Goal: Task Accomplishment & Management: Manage account settings

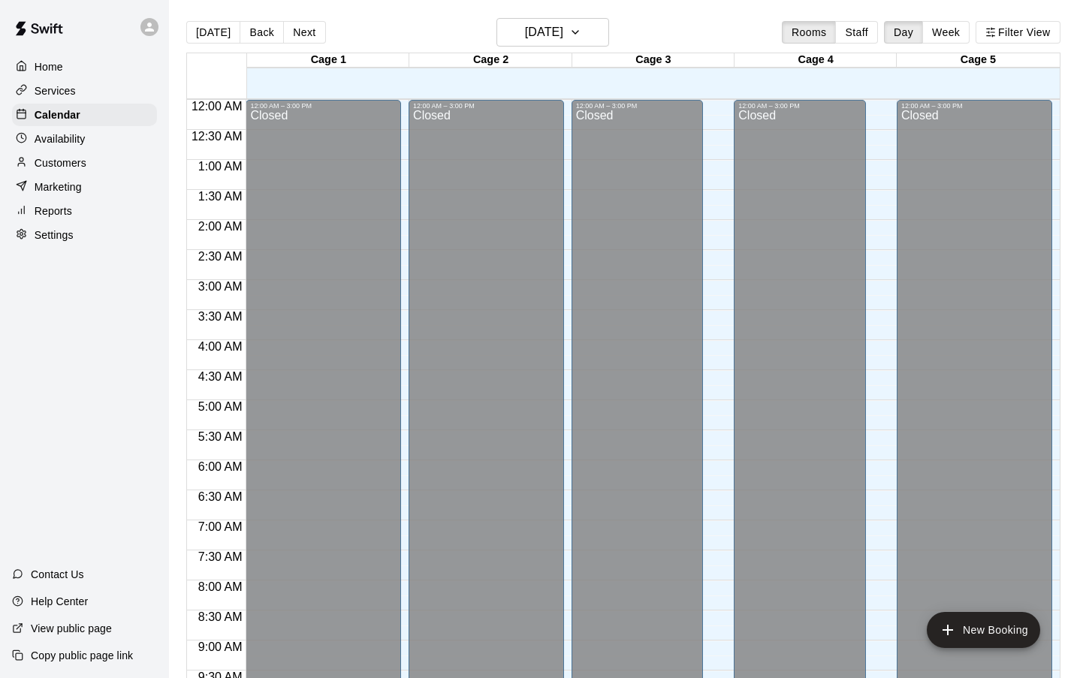
scroll to position [802, 0]
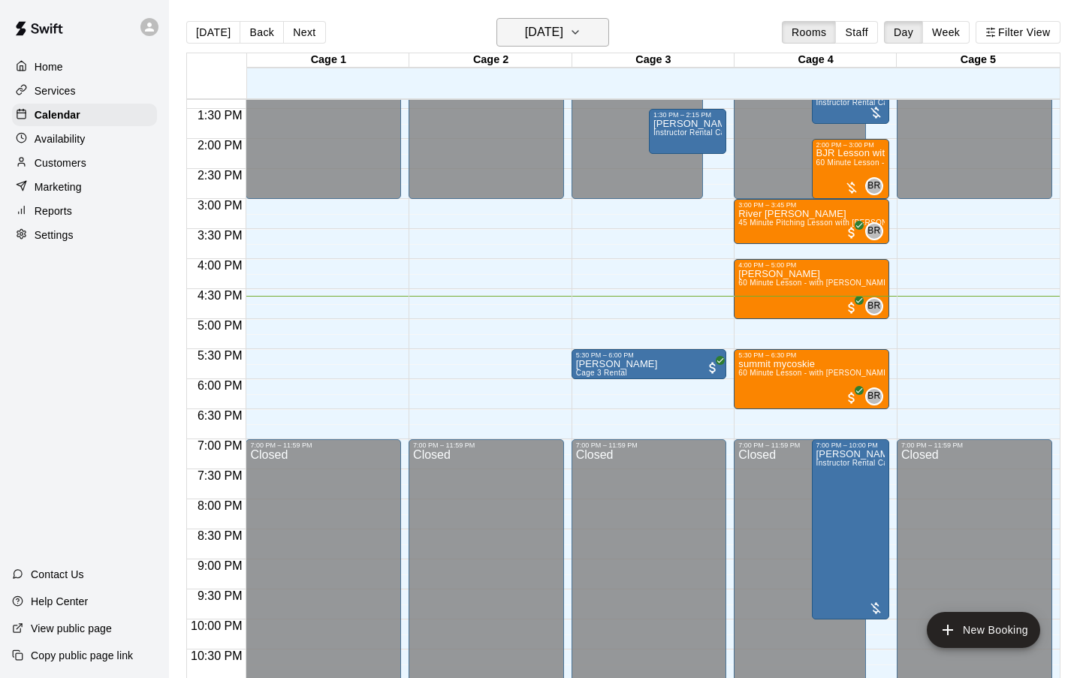
click at [581, 26] on icon "button" at bounding box center [575, 32] width 12 height 18
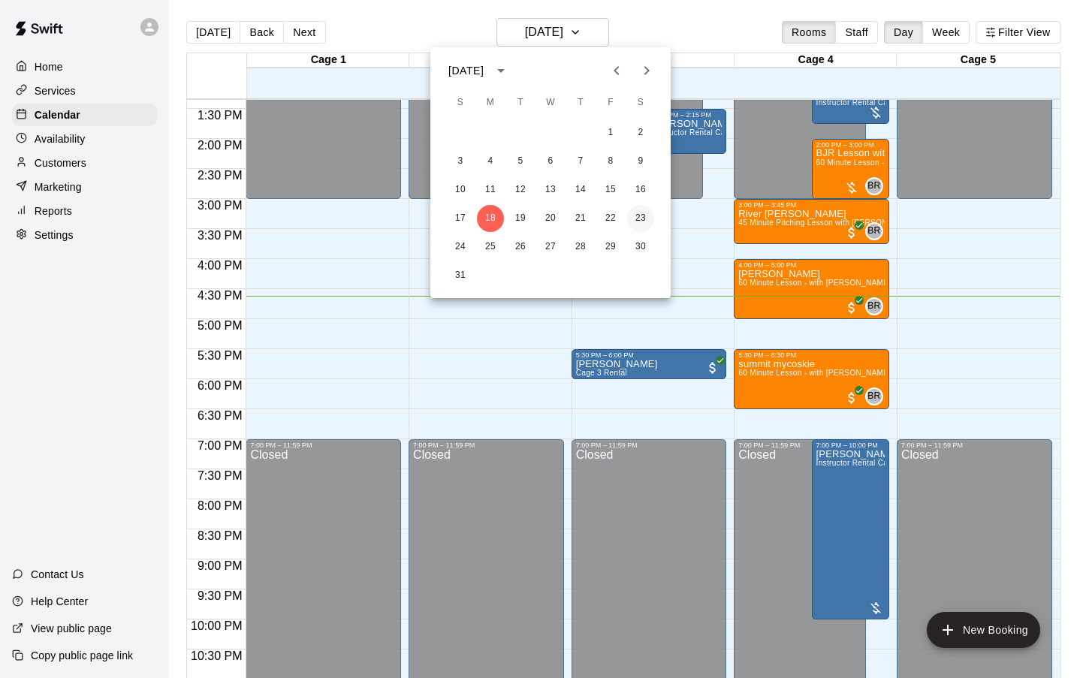
click at [641, 219] on button "23" at bounding box center [640, 218] width 27 height 27
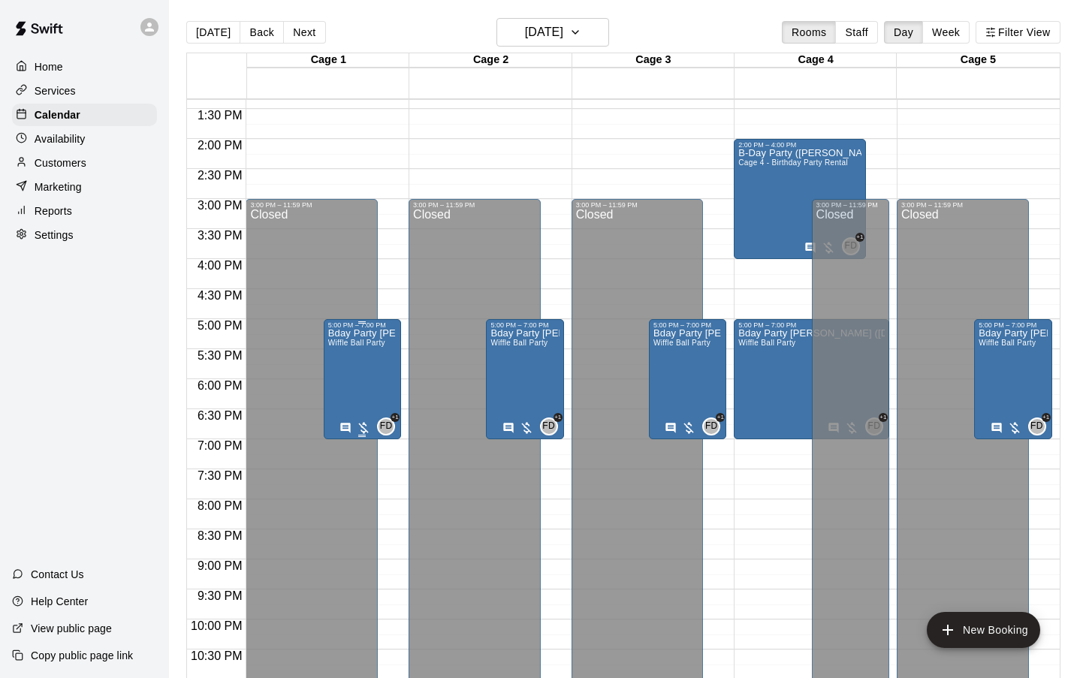
click at [369, 370] on div "Bday Party [PERSON_NAME] ([DEMOGRAPHIC_DATA]) Wiffle Ball Party" at bounding box center [362, 668] width 68 height 678
click at [345, 348] on icon "edit" at bounding box center [343, 345] width 18 height 18
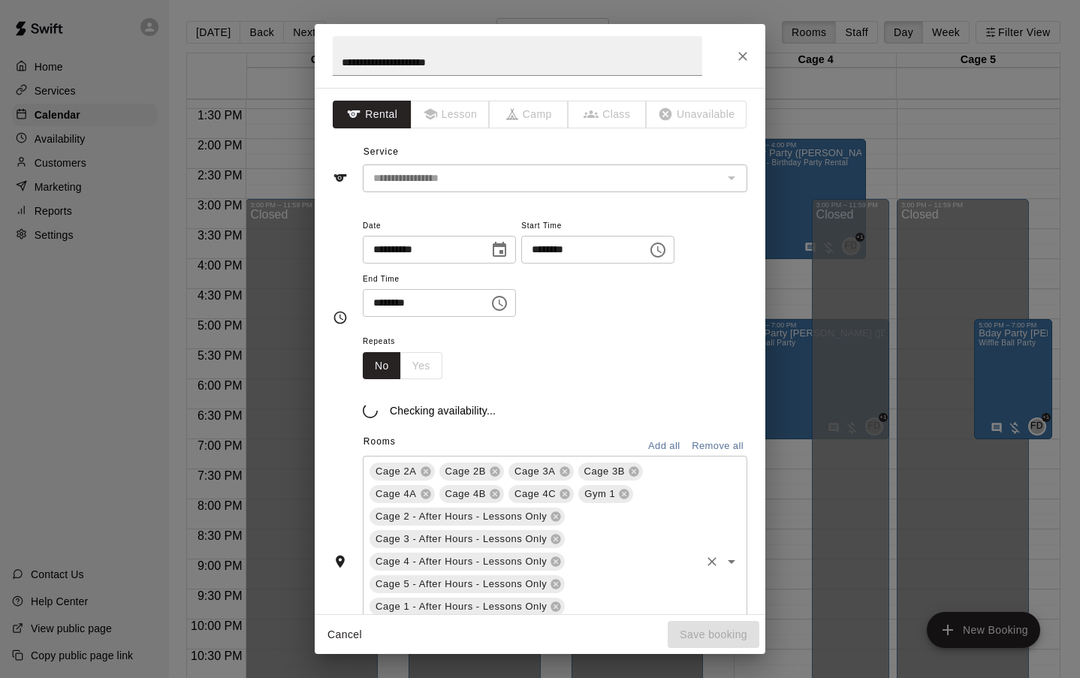
scroll to position [240, 0]
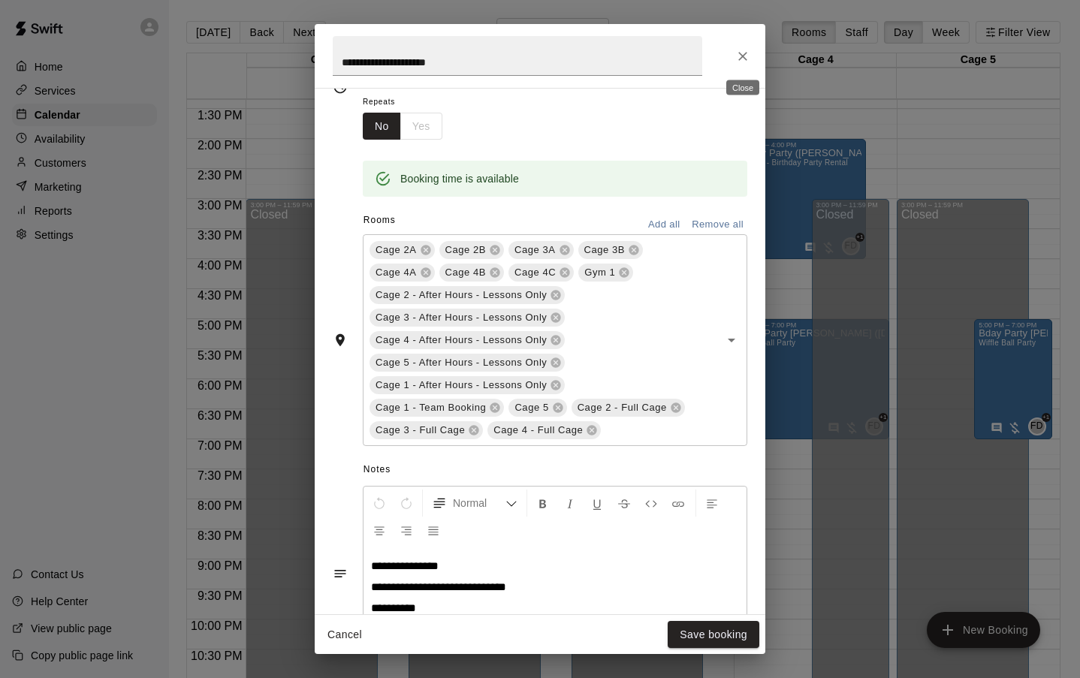
click at [737, 56] on icon "Close" at bounding box center [742, 56] width 15 height 15
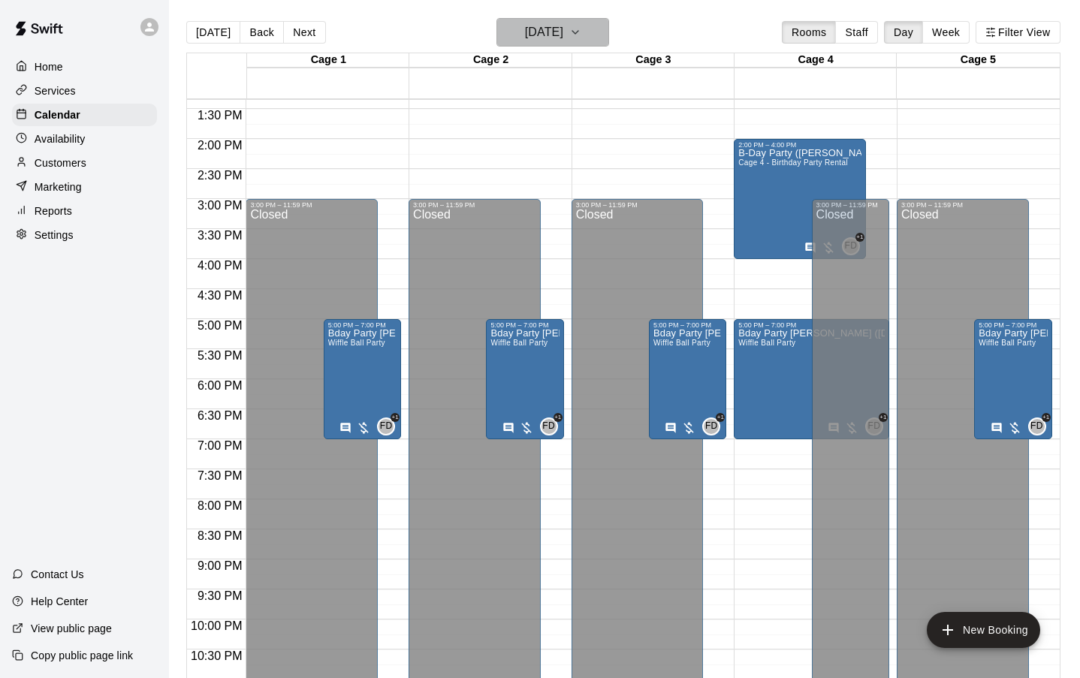
click at [578, 32] on icon "button" at bounding box center [575, 32] width 6 height 3
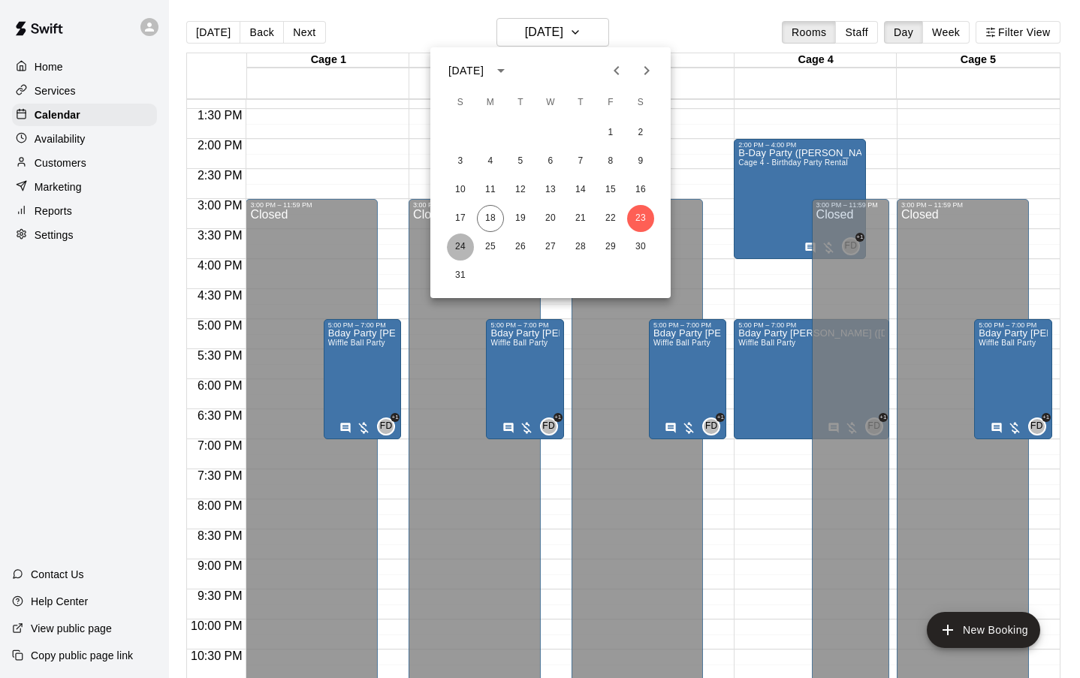
click at [460, 243] on button "24" at bounding box center [460, 246] width 27 height 27
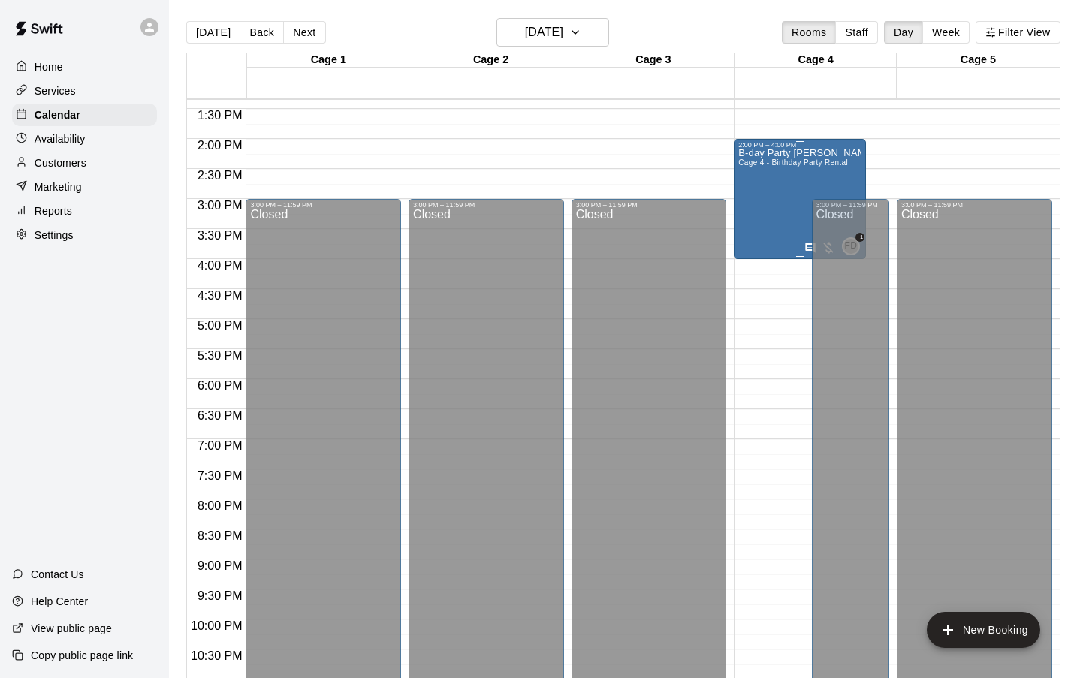
click at [784, 184] on div "B-day Party [PERSON_NAME] 4 - Birthday Party Rental" at bounding box center [799, 488] width 123 height 678
click at [752, 163] on icon "edit" at bounding box center [754, 165] width 18 height 18
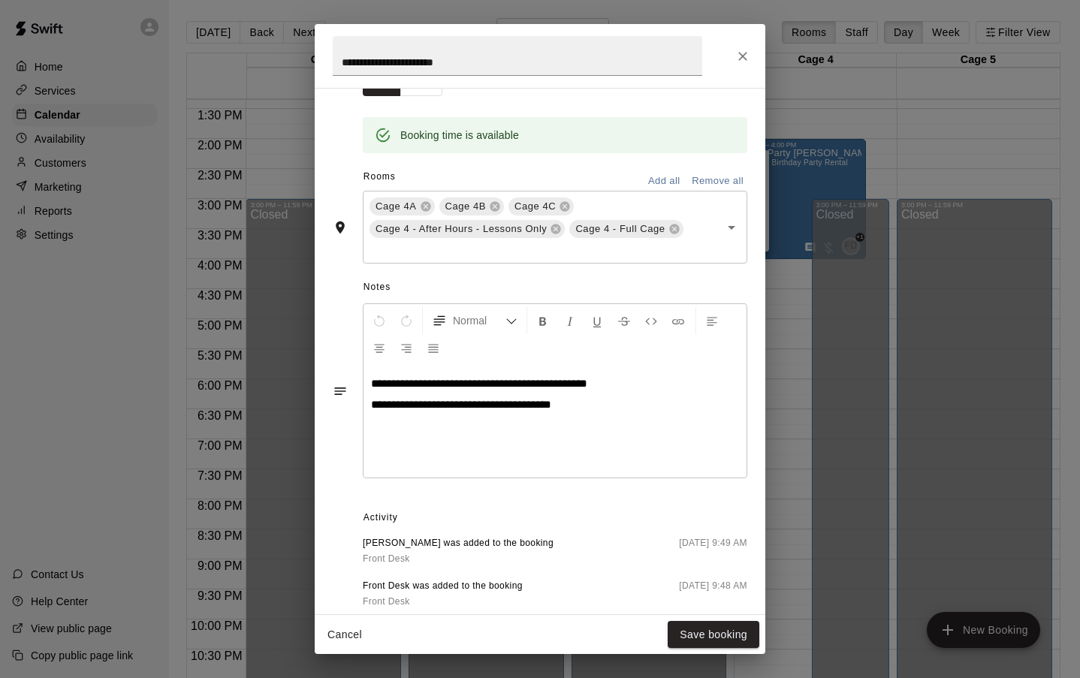
scroll to position [285, 0]
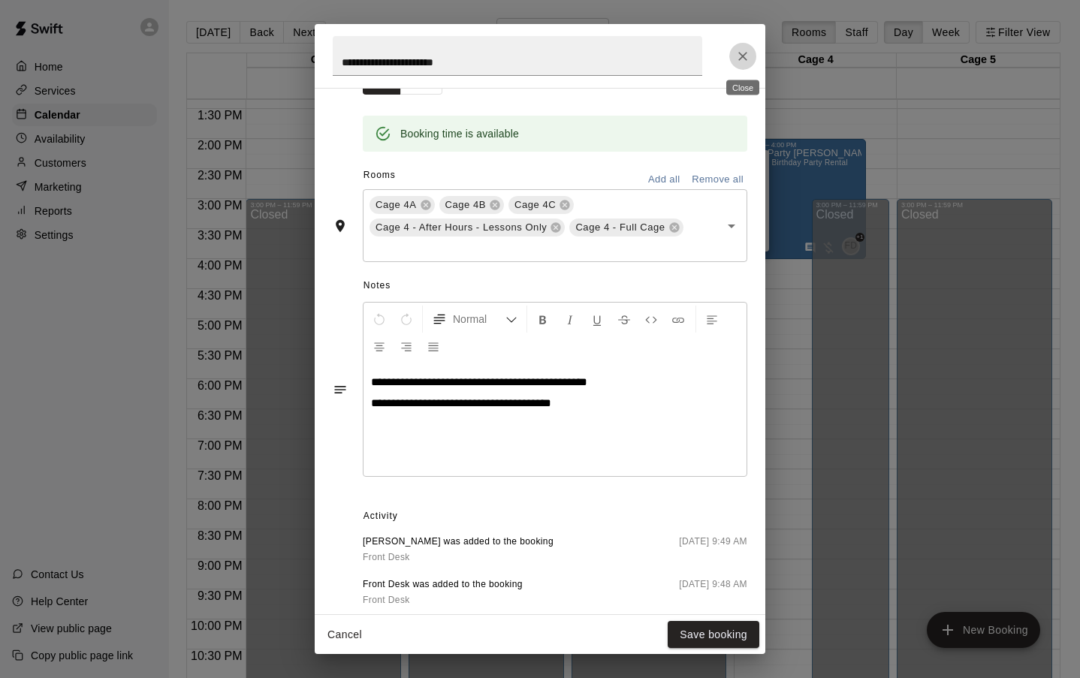
click at [740, 53] on icon "Close" at bounding box center [742, 56] width 9 height 9
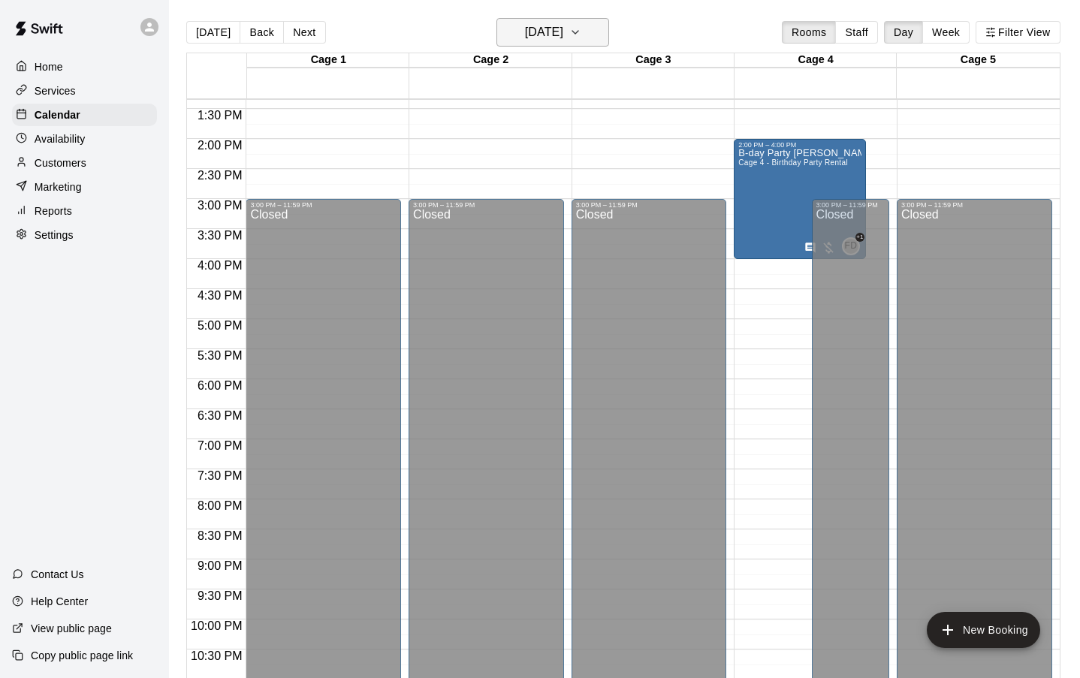
click at [563, 35] on h6 "[DATE]" at bounding box center [544, 32] width 38 height 21
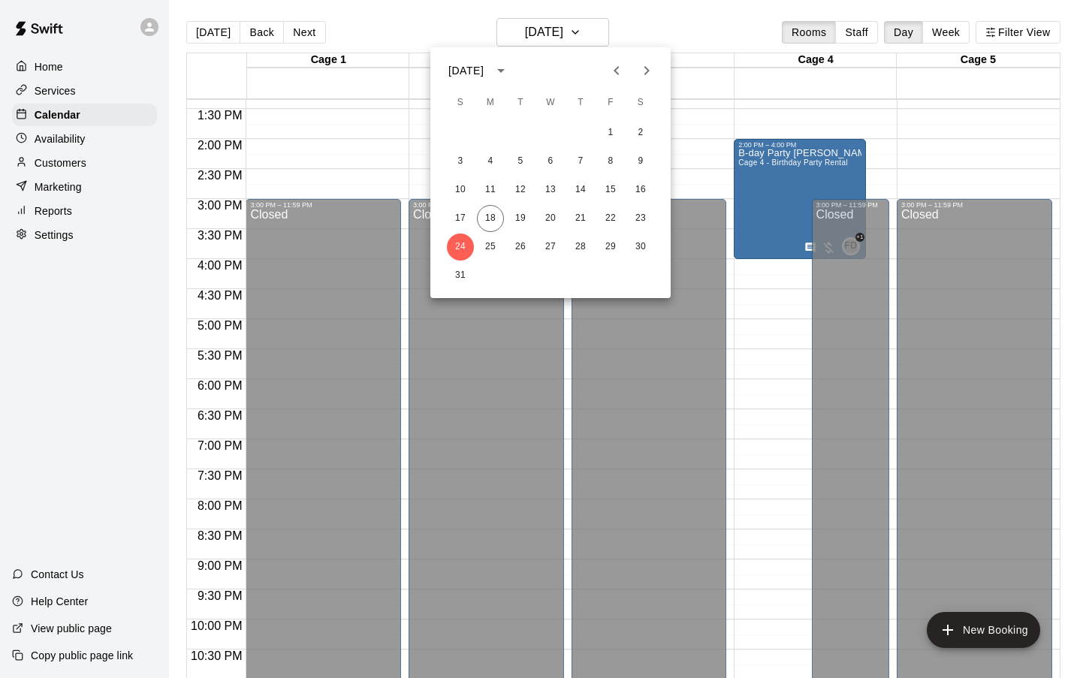
click at [206, 29] on div at bounding box center [540, 339] width 1080 height 678
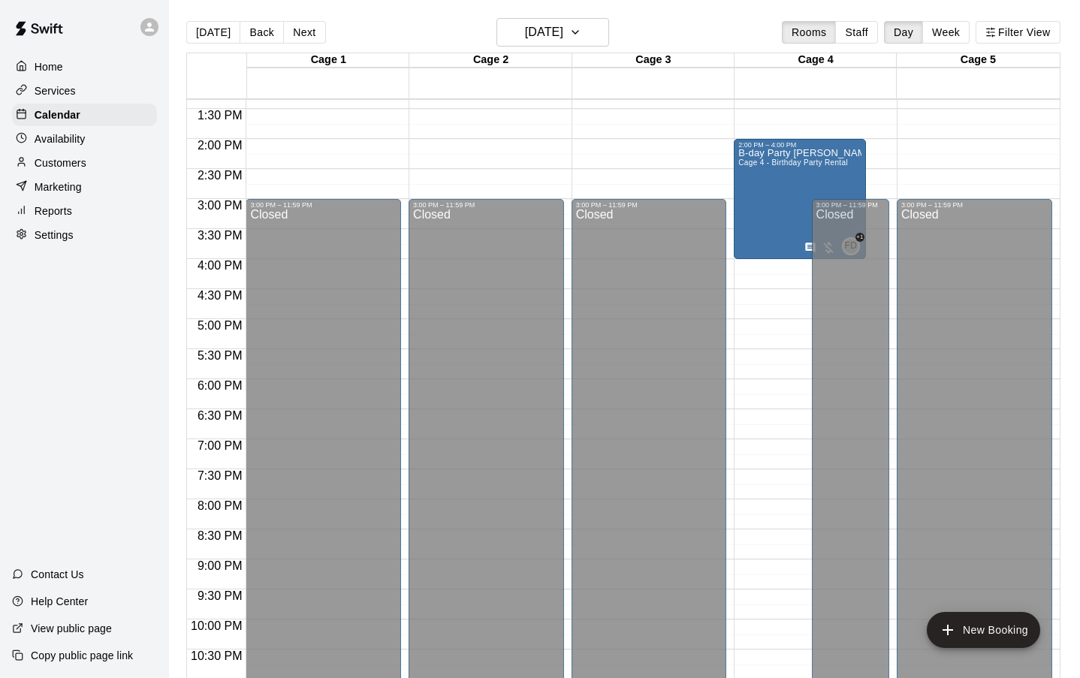
click at [206, 29] on button "[DATE]" at bounding box center [213, 32] width 54 height 23
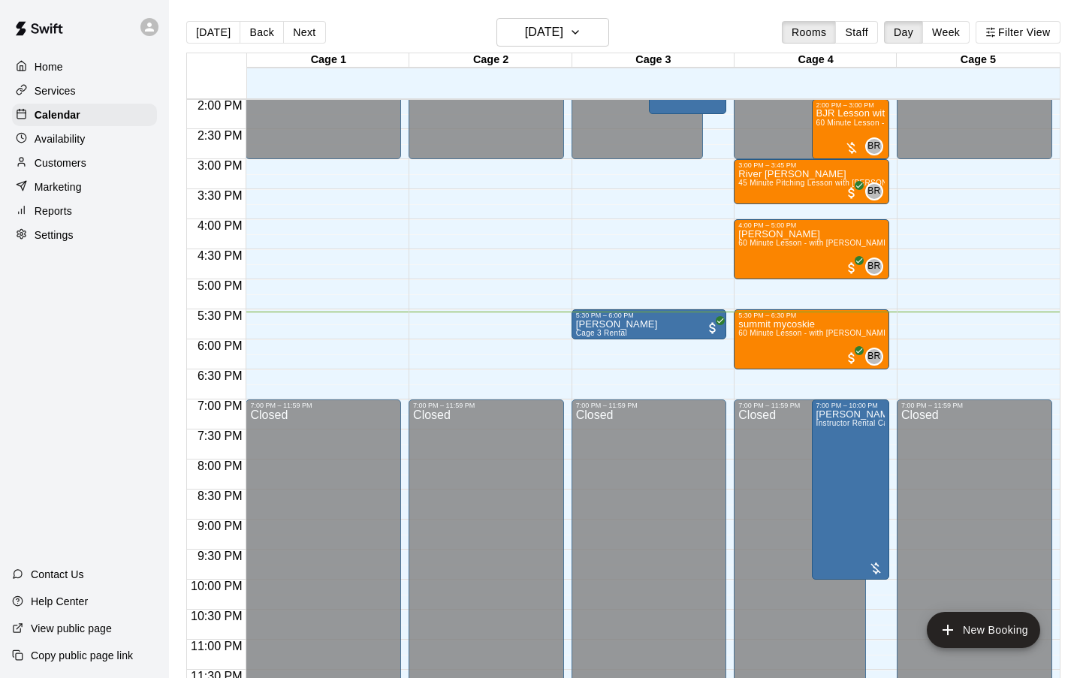
scroll to position [847, 0]
